Goal: Understand process/instructions: Learn how to perform a task or action

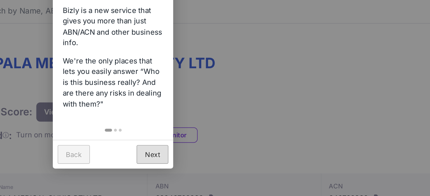
click at [111, 150] on link "Next" at bounding box center [115, 149] width 19 height 11
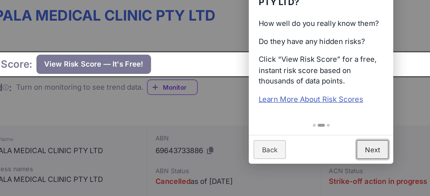
scroll to position [12, 0]
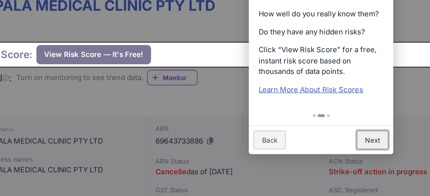
click at [242, 164] on link "Next" at bounding box center [245, 163] width 19 height 11
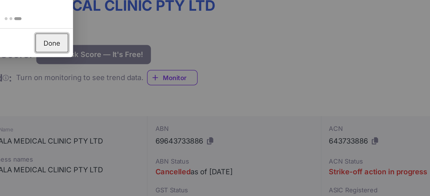
click at [56, 105] on link "Done" at bounding box center [56, 106] width 19 height 11
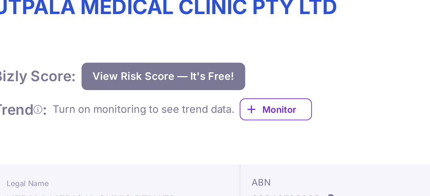
scroll to position [26, 0]
